Goal: Information Seeking & Learning: Learn about a topic

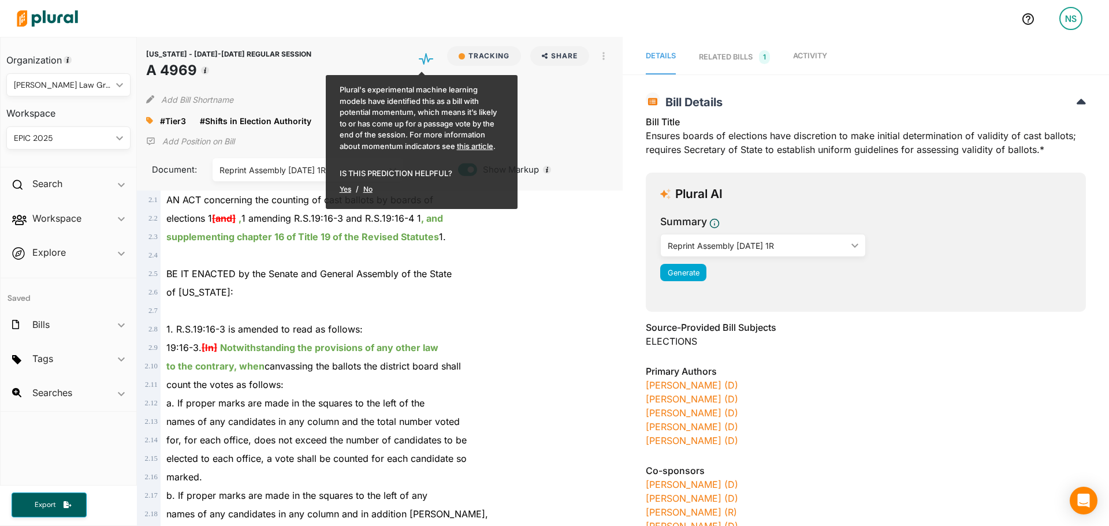
click at [727, 66] on link "RELATED BILLS 1" at bounding box center [734, 57] width 71 height 35
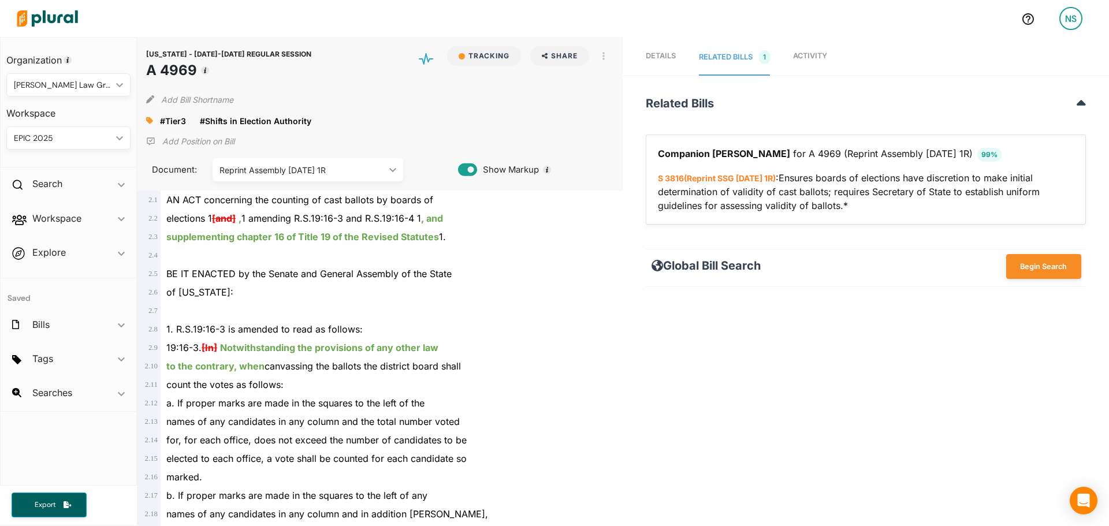
click at [832, 58] on nav "Details RELATED BILLS 1 Activity" at bounding box center [866, 56] width 487 height 39
click at [829, 57] on nav "Details RELATED BILLS 1 Activity" at bounding box center [866, 56] width 487 height 39
click at [823, 56] on span "Activity" at bounding box center [810, 55] width 34 height 9
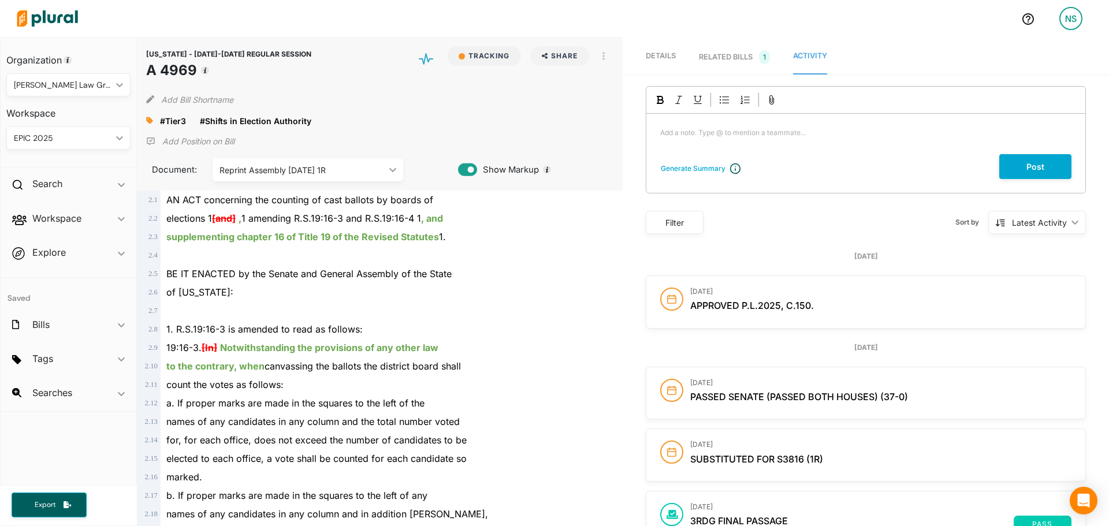
click at [782, 288] on h3 "October 1, 2025" at bounding box center [881, 292] width 381 height 8
click at [784, 291] on h3 "October 1, 2025" at bounding box center [881, 292] width 381 height 8
drag, startPoint x: 784, startPoint y: 291, endPoint x: 808, endPoint y: 307, distance: 29.2
click at [785, 292] on h3 "October 1, 2025" at bounding box center [881, 292] width 381 height 8
click at [808, 308] on span "Approved P.L.2025, c.150." at bounding box center [753, 306] width 124 height 12
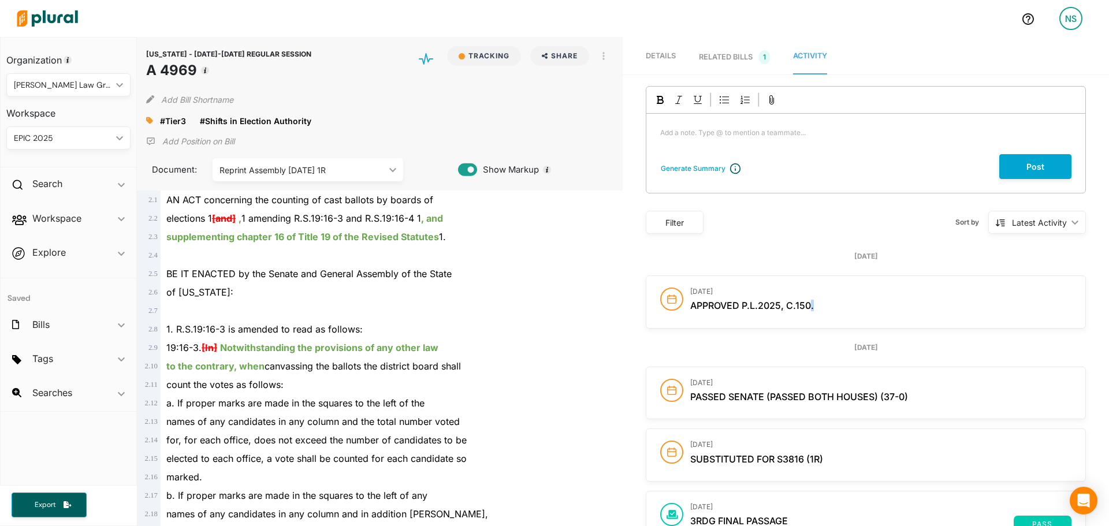
click at [808, 308] on span "Approved P.L.2025, c.150." at bounding box center [753, 306] width 124 height 12
drag, startPoint x: 808, startPoint y: 308, endPoint x: 752, endPoint y: 309, distance: 56.6
click at [756, 308] on span "Approved P.L.2025, c.150." at bounding box center [753, 306] width 124 height 12
click at [752, 309] on span "Approved P.L.2025, c.150." at bounding box center [753, 306] width 124 height 12
click at [666, 58] on span "Details" at bounding box center [661, 55] width 30 height 9
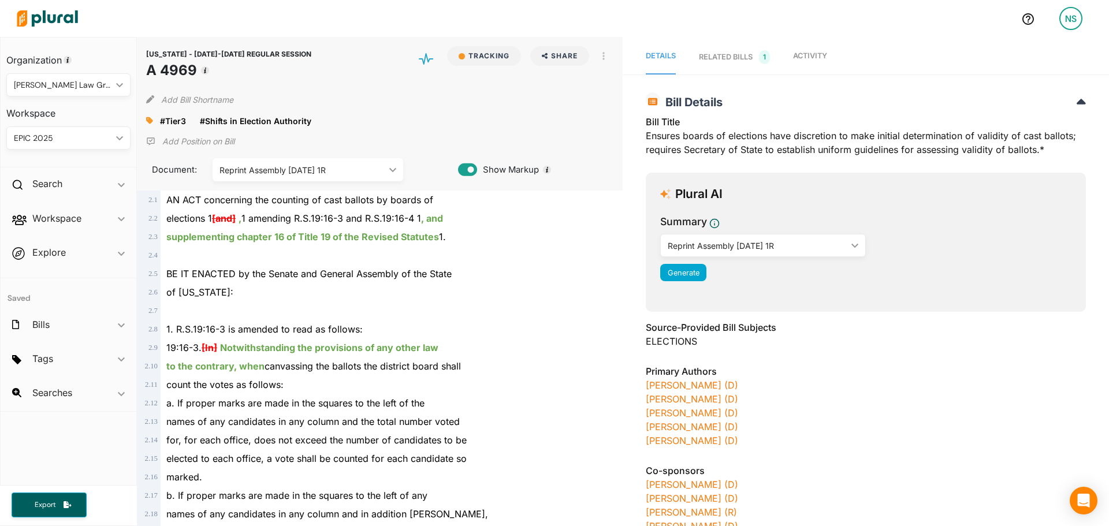
click at [388, 164] on div "Reprint Assembly 12/19/24 1R ic_keyboard_arrow_down" at bounding box center [308, 169] width 191 height 23
click at [354, 232] on link "Reprint Assembly 12/19/24 1R" at bounding box center [308, 223] width 188 height 27
click at [344, 174] on div "Reprint Assembly 12/19/24 1R" at bounding box center [302, 170] width 165 height 12
click at [317, 225] on div "Reprint Assembly 12/19/24 1R" at bounding box center [308, 224] width 172 height 10
drag, startPoint x: 818, startPoint y: 444, endPoint x: 639, endPoint y: 386, distance: 188.4
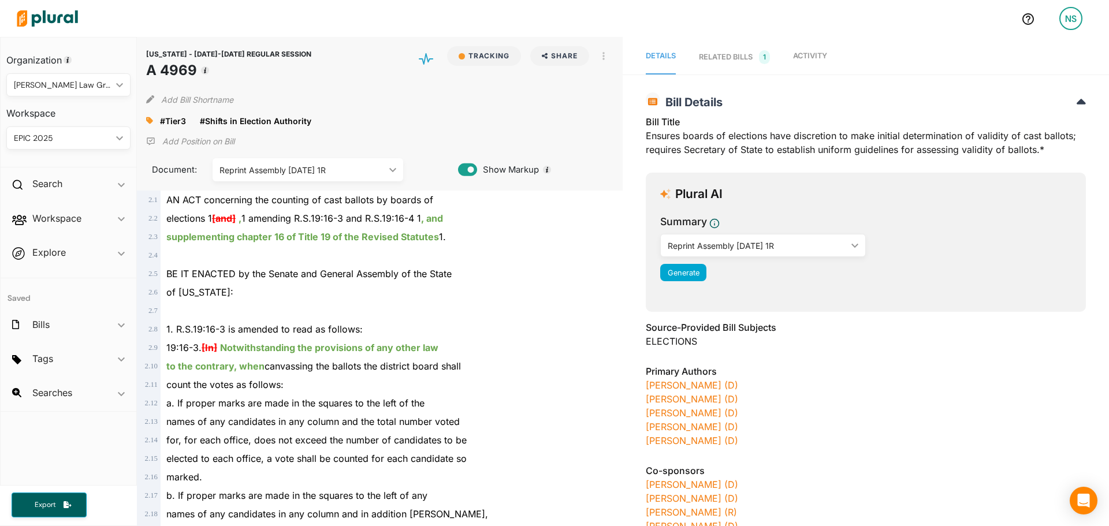
click at [639, 386] on div "NEW JERSEY - 2024-2025 REGULAR SESSION A 4969 Bill Details Bill Title Ensures b…" at bounding box center [866, 388] width 487 height 604
copy div "Luanne Peterpaul (D) Margie Donlon (D) Craig Coughlin (D) Vin Gopal (D) Shirley…"
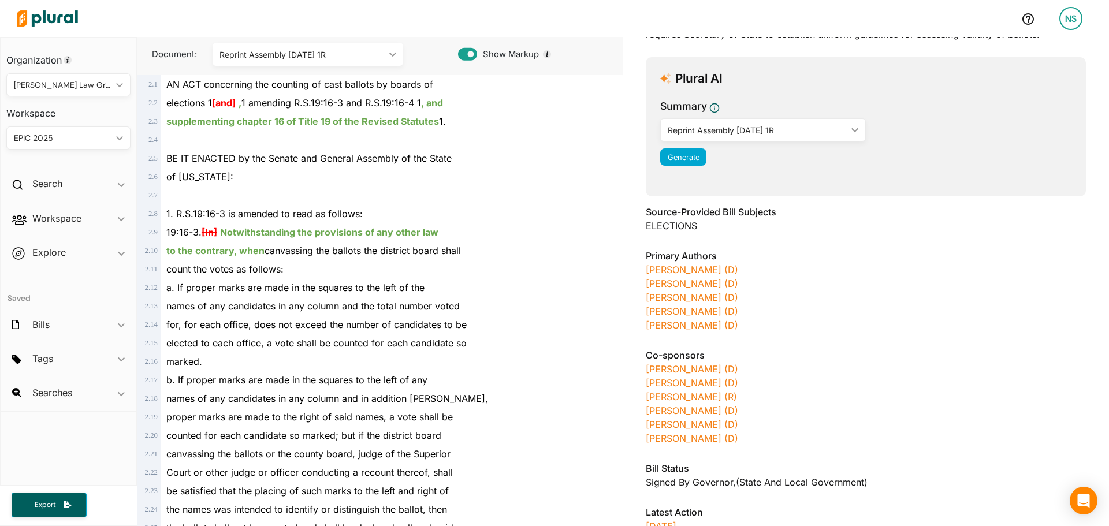
click at [832, 270] on div "Luanne Peterpaul (D)" at bounding box center [866, 270] width 440 height 14
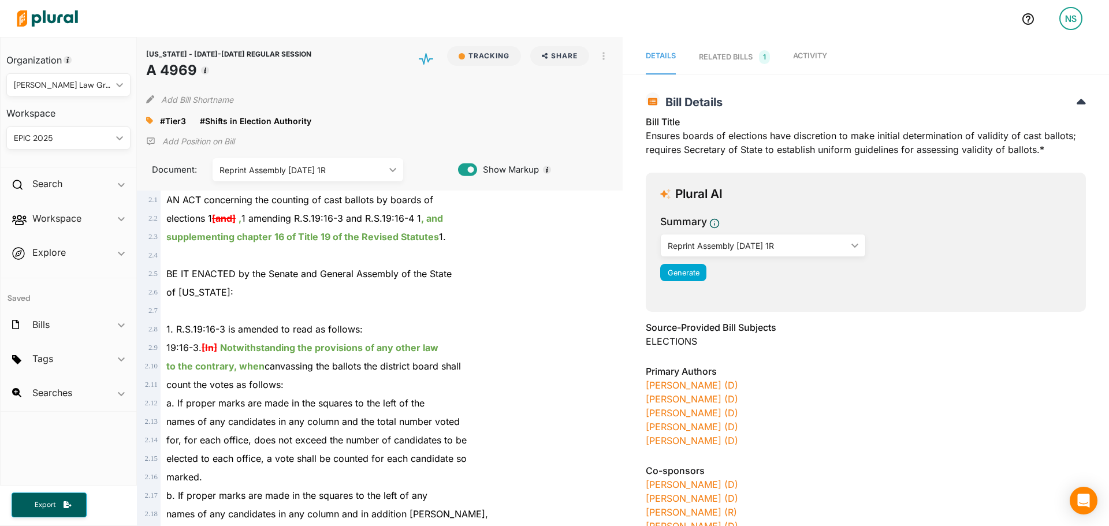
click at [715, 65] on link "RELATED BILLS 1" at bounding box center [734, 57] width 71 height 35
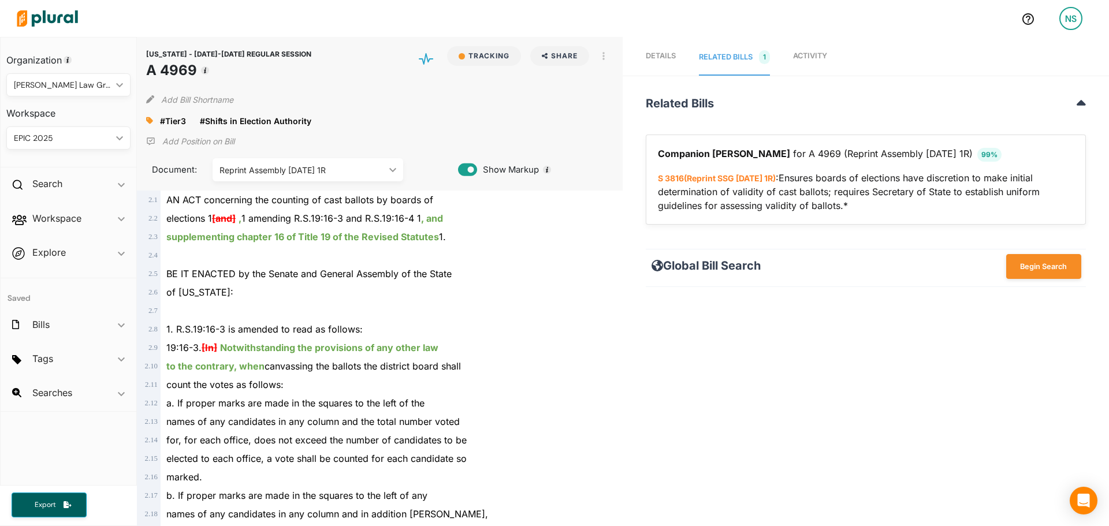
click at [648, 65] on link "Details" at bounding box center [661, 58] width 30 height 36
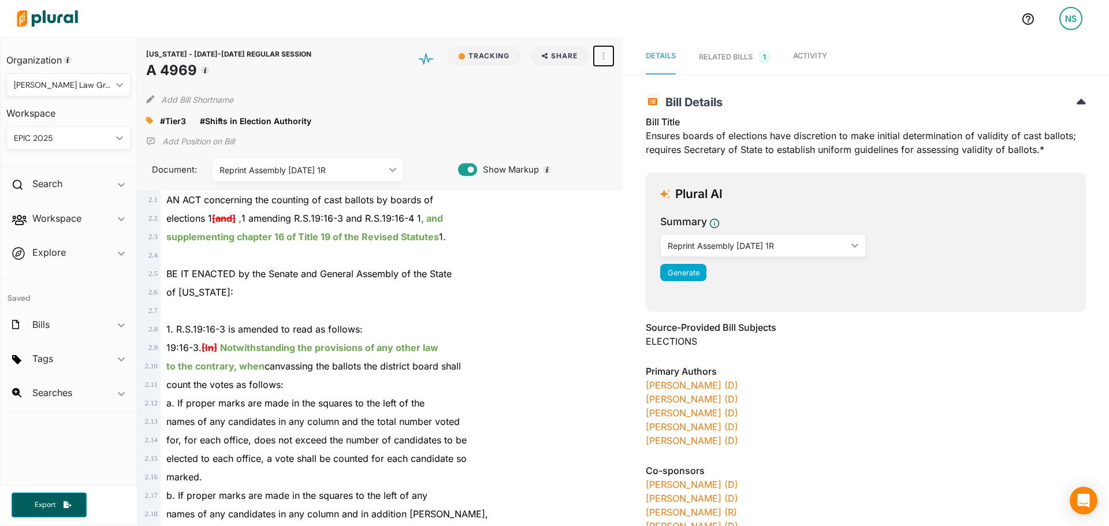
click at [608, 54] on button "button" at bounding box center [604, 56] width 20 height 20
click at [620, 113] on link "View Source" at bounding box center [645, 108] width 101 height 27
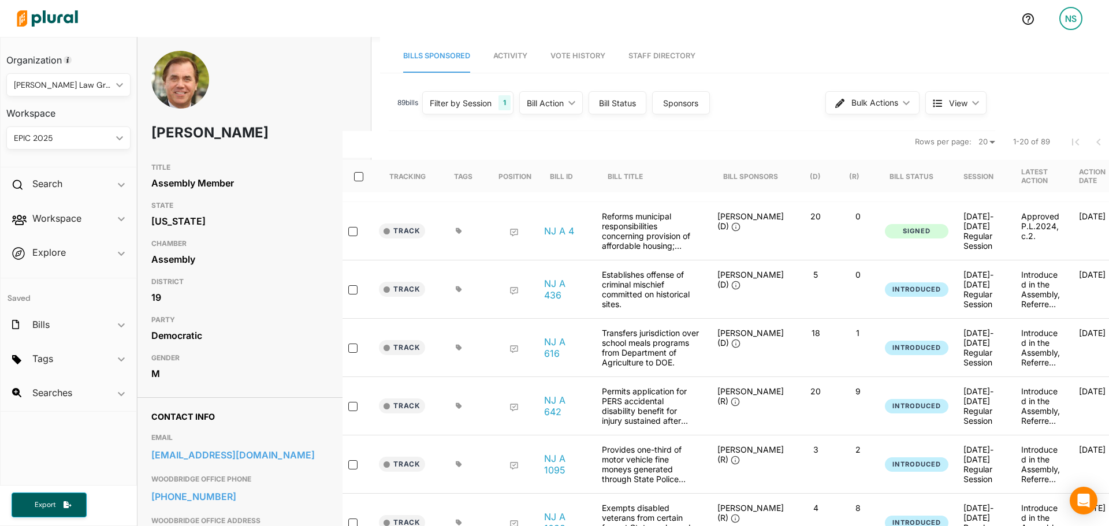
click at [253, 125] on h1 "Craig Coughlin" at bounding box center [212, 133] width 123 height 35
click at [229, 138] on h1 "Craig Coughlin" at bounding box center [212, 133] width 123 height 35
